Goal: Task Accomplishment & Management: Manage account settings

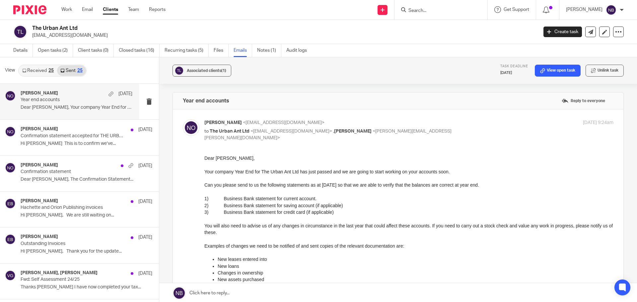
scroll to position [1, 0]
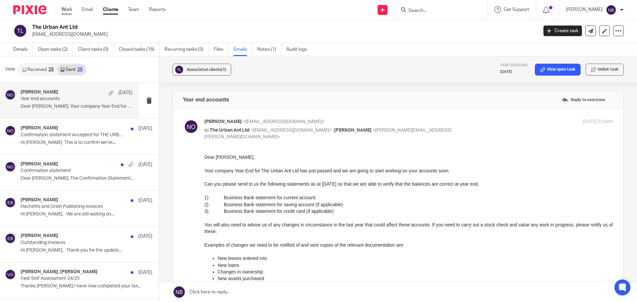
click at [71, 8] on link "Work" at bounding box center [66, 9] width 11 height 7
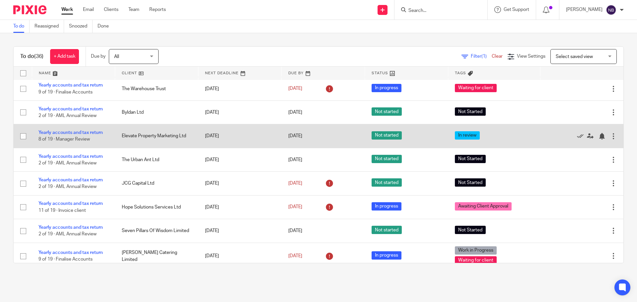
scroll to position [538, 0]
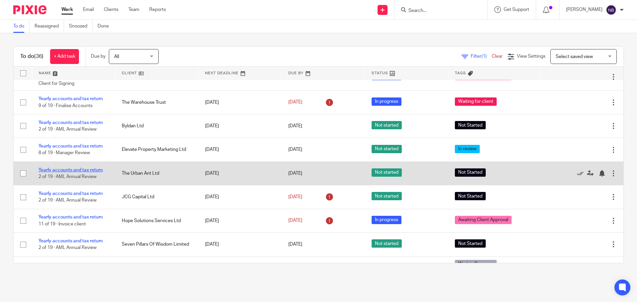
click at [90, 169] on link "Yearly accounts and tax return" at bounding box center [70, 170] width 64 height 5
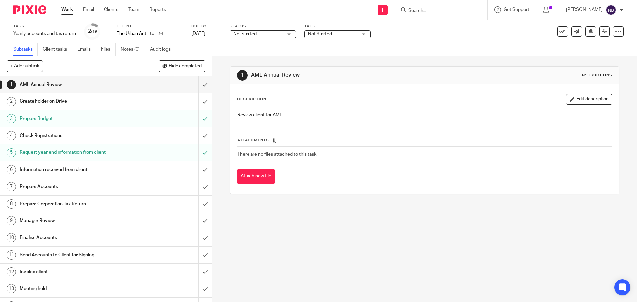
drag, startPoint x: 333, startPoint y: 31, endPoint x: 334, endPoint y: 34, distance: 3.4
click at [334, 34] on span "Not Started" at bounding box center [333, 34] width 50 height 7
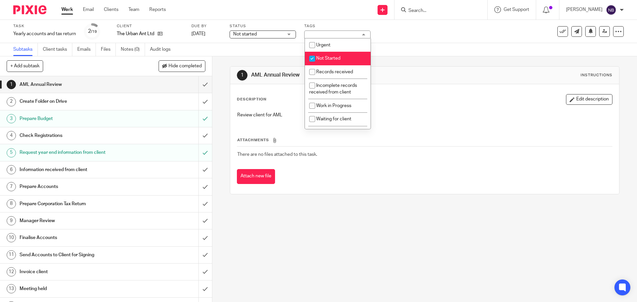
drag, startPoint x: 319, startPoint y: 57, endPoint x: 321, endPoint y: 65, distance: 7.7
click at [320, 59] on span "Not Started" at bounding box center [328, 58] width 24 height 5
checkbox input "false"
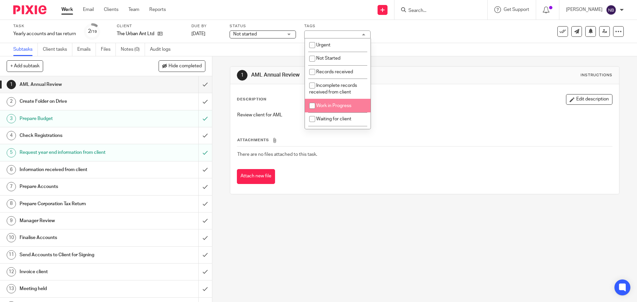
click at [319, 106] on span "Work in Progress" at bounding box center [333, 106] width 35 height 5
checkbox input "true"
click at [313, 121] on input "checkbox" at bounding box center [312, 119] width 13 height 13
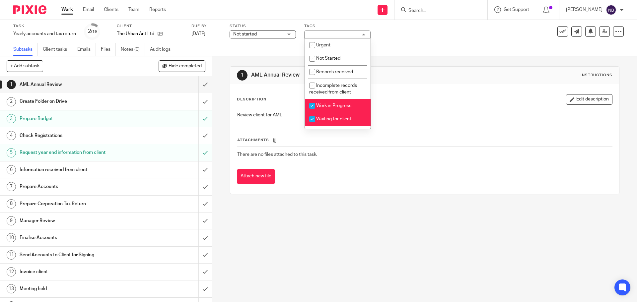
click at [311, 120] on input "checkbox" at bounding box center [312, 119] width 13 height 13
checkbox input "false"
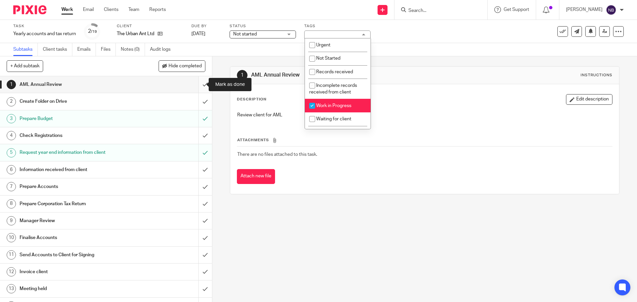
click at [197, 84] on input "submit" at bounding box center [106, 84] width 212 height 17
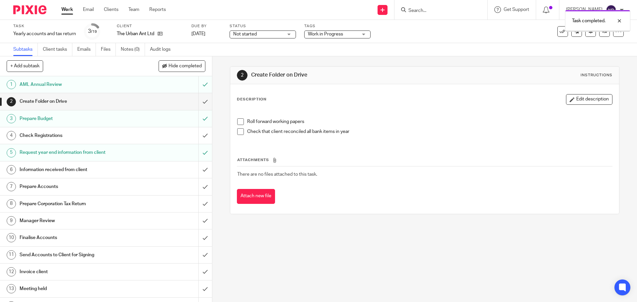
click at [199, 107] on input "submit" at bounding box center [106, 101] width 212 height 17
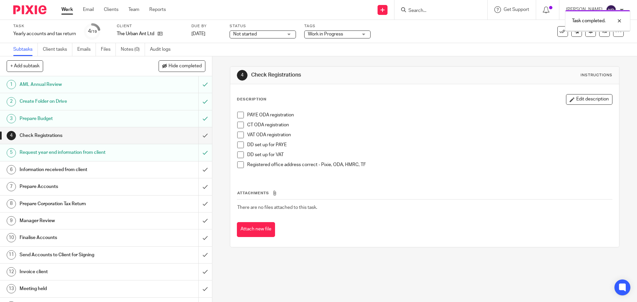
click at [198, 137] on input "submit" at bounding box center [106, 135] width 212 height 17
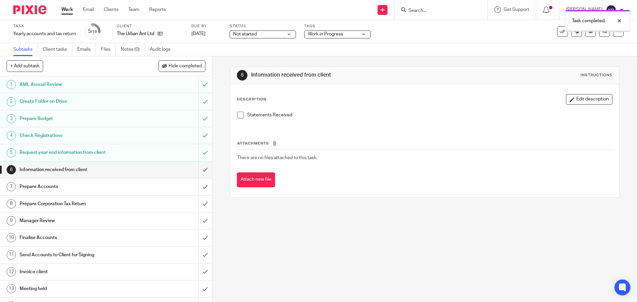
click at [238, 115] on span at bounding box center [240, 115] width 7 height 7
click at [197, 163] on input "submit" at bounding box center [106, 170] width 212 height 17
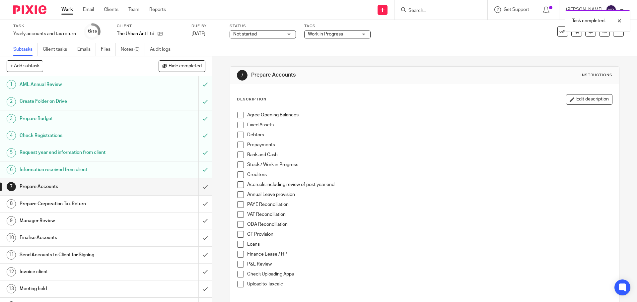
click at [90, 51] on link "Emails" at bounding box center [86, 49] width 19 height 13
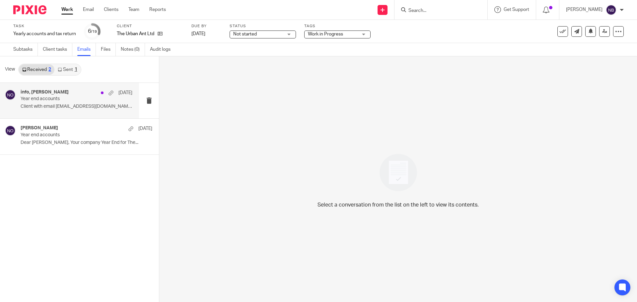
click at [67, 100] on p "Year end accounts" at bounding box center [66, 99] width 90 height 6
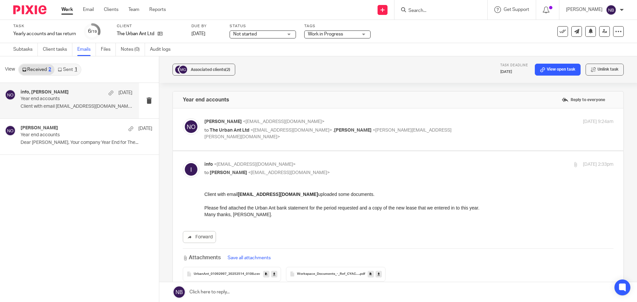
click at [269, 130] on span "<[EMAIL_ADDRESS][DOMAIN_NAME]>" at bounding box center [292, 130] width 82 height 5
checkbox input "true"
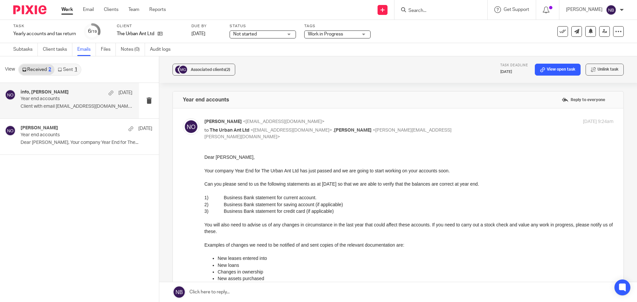
scroll to position [66, 0]
